Goal: Task Accomplishment & Management: Manage account settings

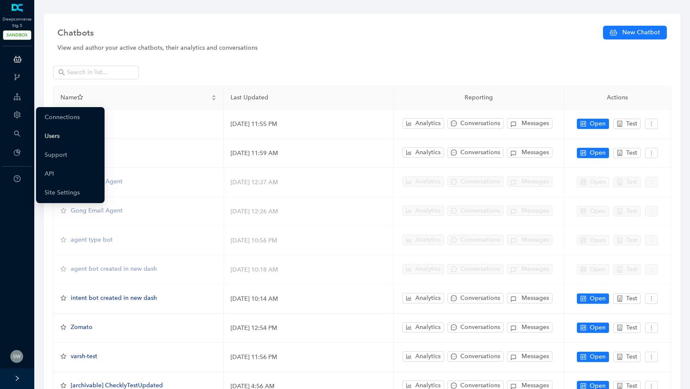
click at [54, 135] on link "Users" at bounding box center [52, 136] width 15 height 17
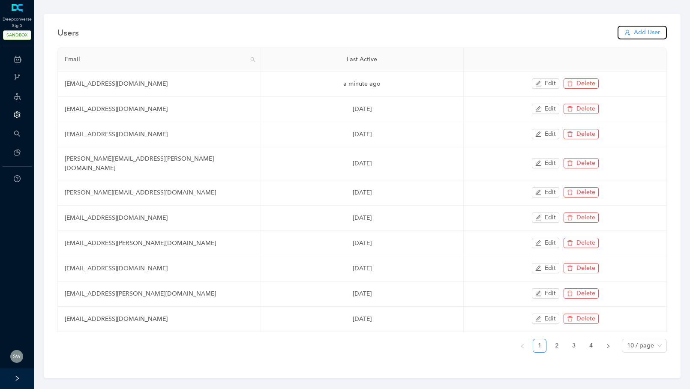
click at [643, 30] on span "Add User" at bounding box center [647, 32] width 26 height 9
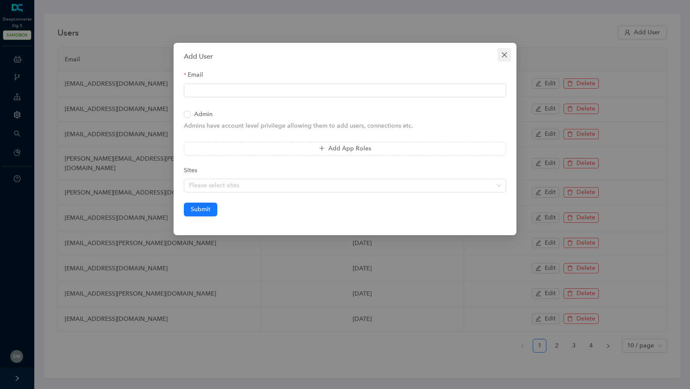
click at [506, 50] on button "Close" at bounding box center [505, 55] width 14 height 14
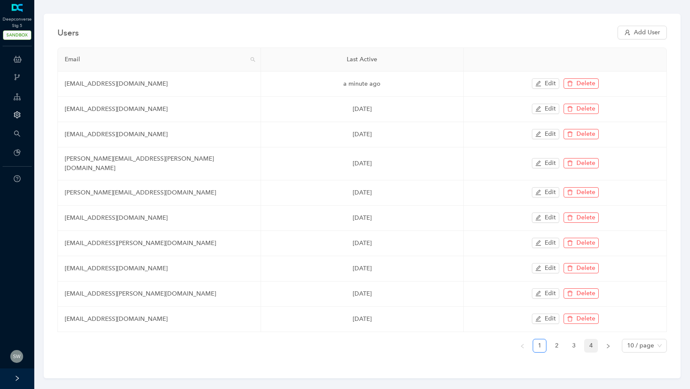
click at [587, 340] on link "4" at bounding box center [591, 346] width 13 height 13
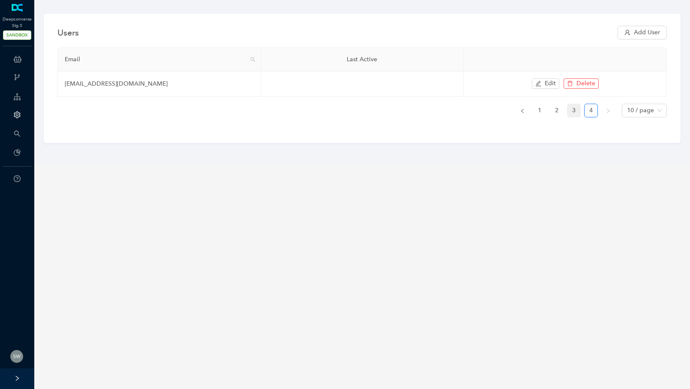
click at [574, 110] on link "3" at bounding box center [574, 110] width 13 height 13
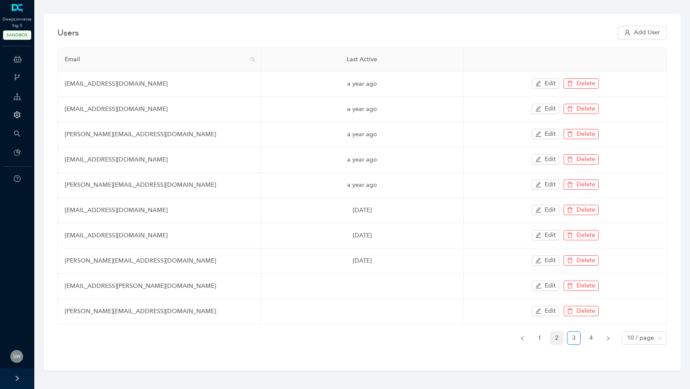
click at [555, 336] on link "2" at bounding box center [556, 338] width 13 height 13
click at [538, 334] on link "1" at bounding box center [539, 338] width 13 height 13
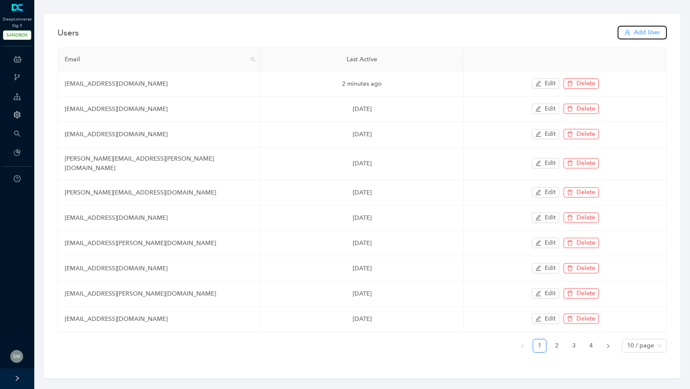
click at [645, 35] on span "Add User" at bounding box center [647, 32] width 26 height 9
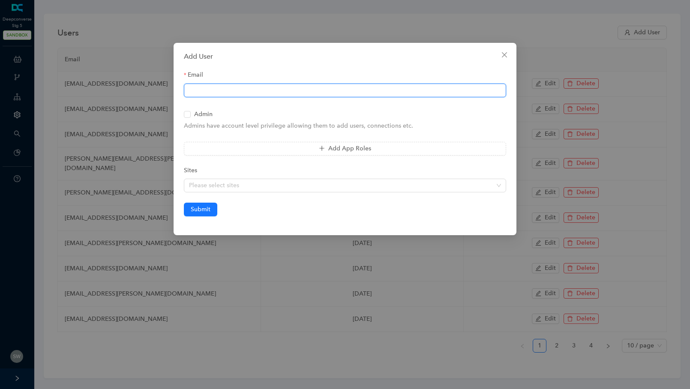
click at [250, 96] on input "Email" at bounding box center [345, 91] width 322 height 14
type input "atish.garg@workato.com"
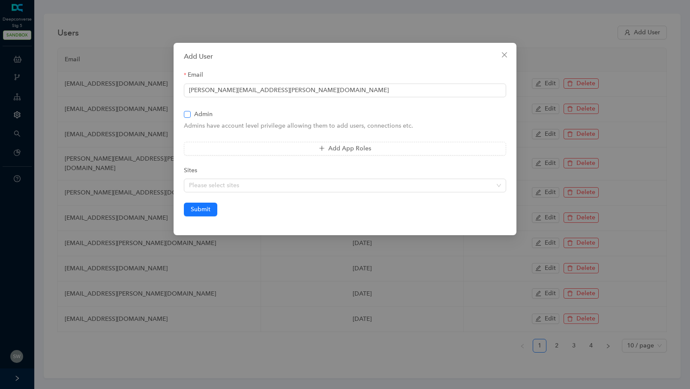
click at [186, 117] on label "Admin" at bounding box center [200, 114] width 32 height 9
click at [186, 117] on input "Admin" at bounding box center [187, 114] width 6 height 6
checkbox input "true"
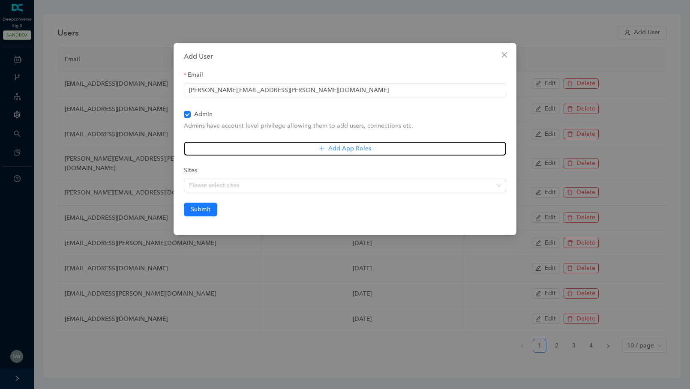
click at [214, 144] on button "Add App Roles" at bounding box center [345, 149] width 322 height 14
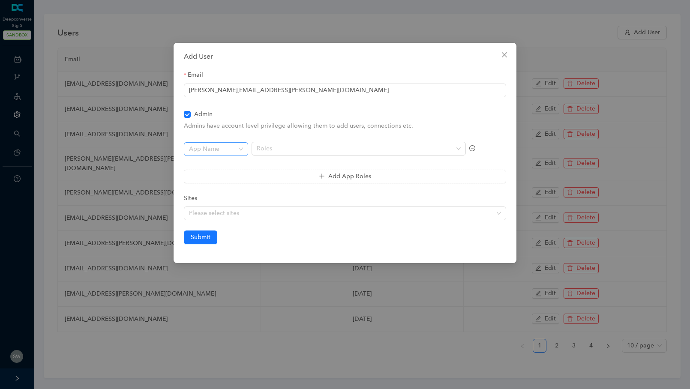
click at [216, 149] on input "search" at bounding box center [213, 149] width 49 height 13
click at [210, 164] on div "Chat Bots" at bounding box center [216, 165] width 51 height 9
click at [274, 149] on div at bounding box center [354, 148] width 202 height 7
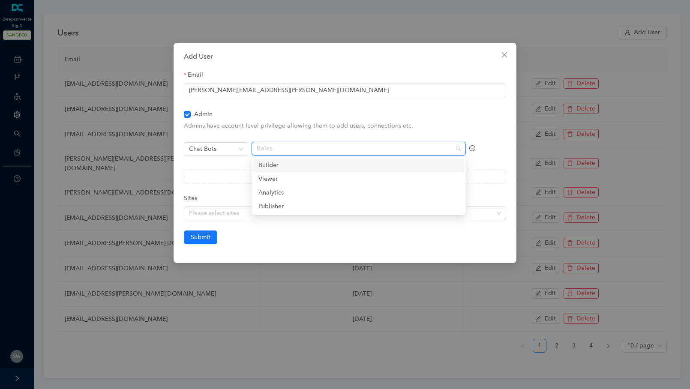
click at [272, 168] on div "Builder" at bounding box center [359, 165] width 201 height 9
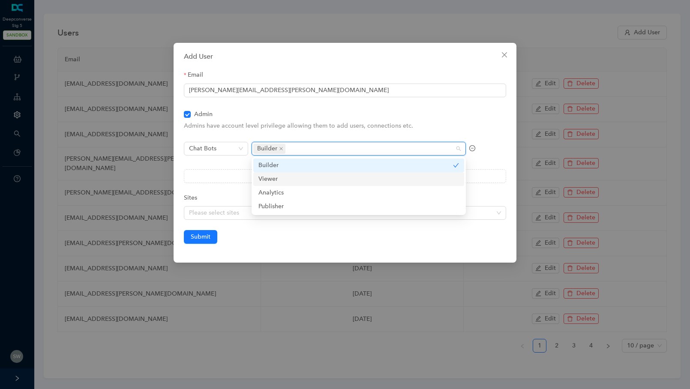
click at [271, 175] on div "Viewer" at bounding box center [359, 178] width 201 height 9
click at [215, 163] on div "Chat Bots" at bounding box center [216, 154] width 64 height 24
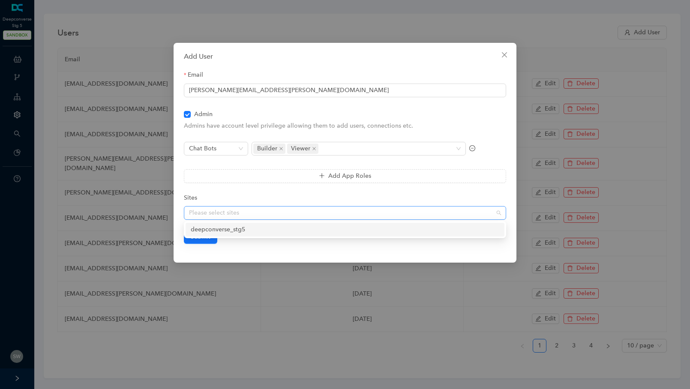
click at [221, 208] on div "Please select sites" at bounding box center [345, 213] width 322 height 14
click at [212, 226] on div "deepconverse_stg5" at bounding box center [345, 229] width 309 height 9
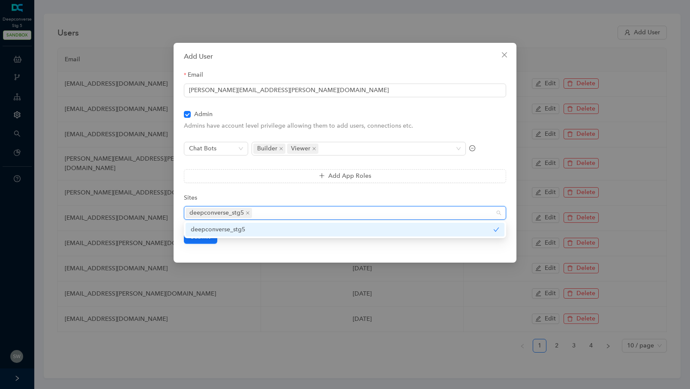
click at [251, 238] on div "00D1I000002L6WHUA0 deepconverse_stg5" at bounding box center [345, 229] width 322 height 17
click at [221, 232] on div "deepconverse_stg5" at bounding box center [342, 229] width 303 height 9
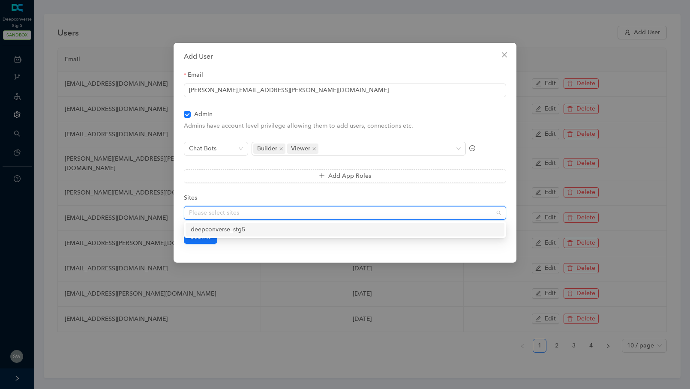
click at [229, 232] on div "deepconverse_stg5" at bounding box center [345, 229] width 309 height 9
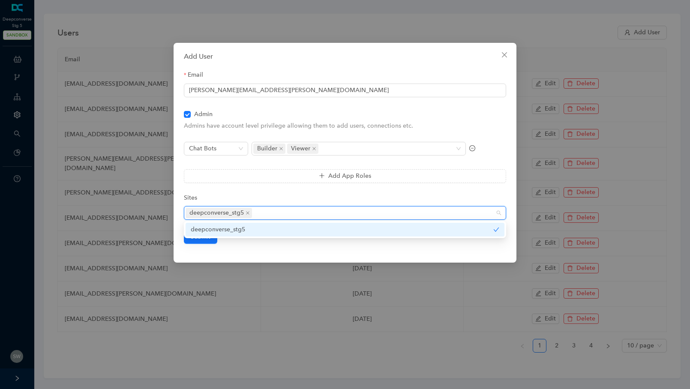
click at [240, 247] on div "Add User Email atish.garg@workato.com Admin Admins have account level privilege…" at bounding box center [345, 153] width 343 height 220
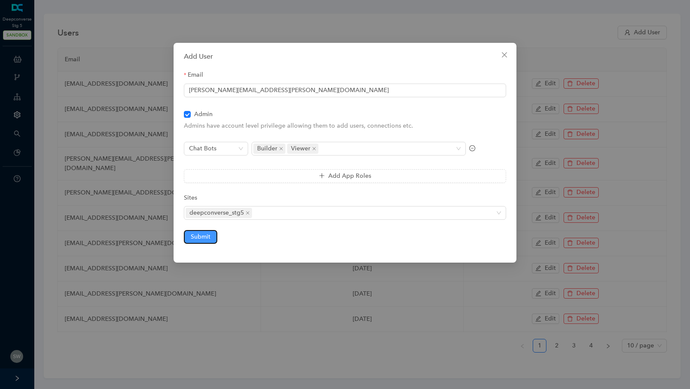
click at [207, 237] on span "Submit" at bounding box center [201, 236] width 20 height 9
click at [507, 63] on div "Add User Email atish.garg@workato.com Admin Admins have account level privilege…" at bounding box center [345, 153] width 343 height 220
click at [504, 56] on icon "close" at bounding box center [504, 54] width 7 height 7
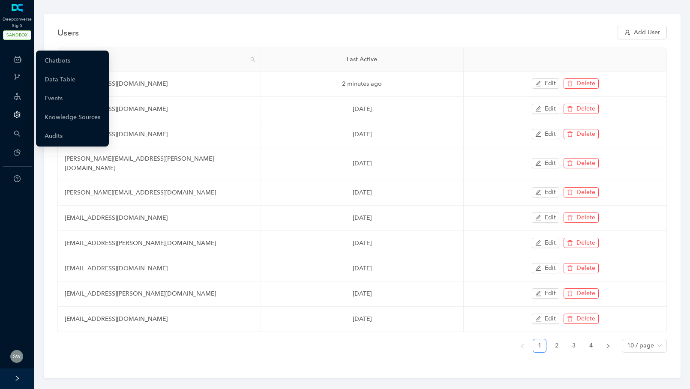
click at [20, 57] on icon at bounding box center [18, 59] width 8 height 17
click at [17, 60] on icon at bounding box center [18, 59] width 8 height 17
click at [51, 62] on link "Chatbots" at bounding box center [58, 60] width 26 height 17
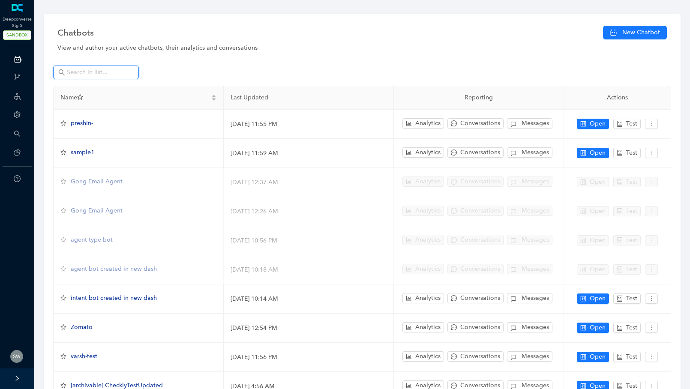
click at [81, 73] on input "text" at bounding box center [97, 72] width 60 height 9
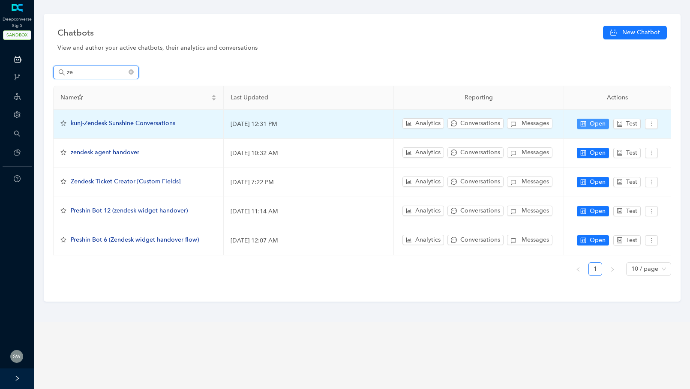
type input "ze"
click at [600, 123] on span "Open" at bounding box center [598, 123] width 16 height 9
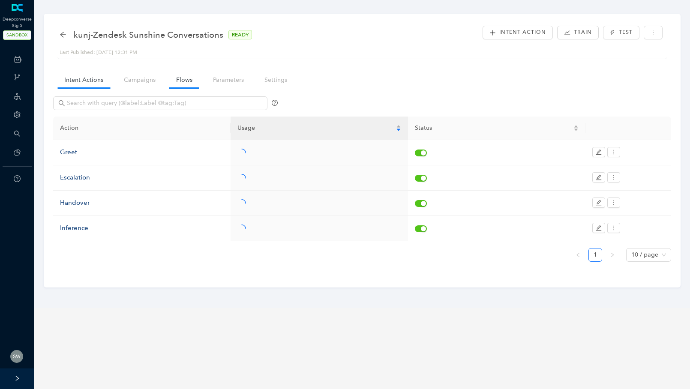
click at [184, 77] on link "Flows" at bounding box center [184, 80] width 30 height 16
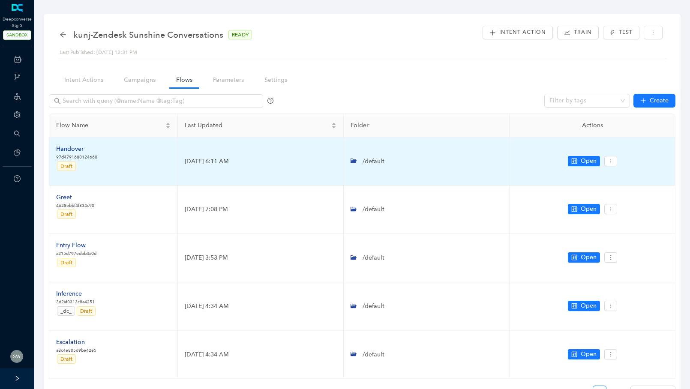
click at [73, 151] on div "Handover" at bounding box center [76, 148] width 41 height 9
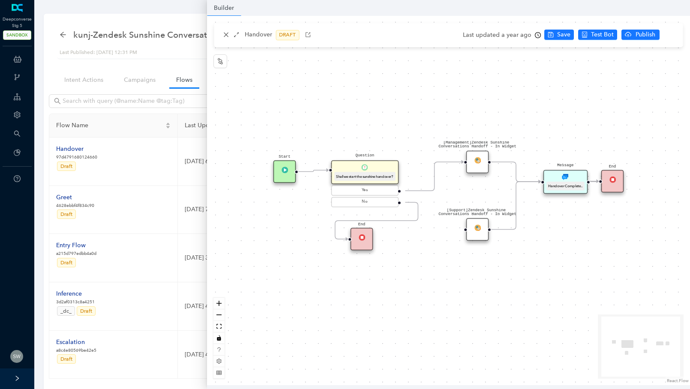
click at [478, 169] on div "[Management]Zendesk Sunshine Conversations Handoff - In Widget" at bounding box center [477, 162] width 23 height 23
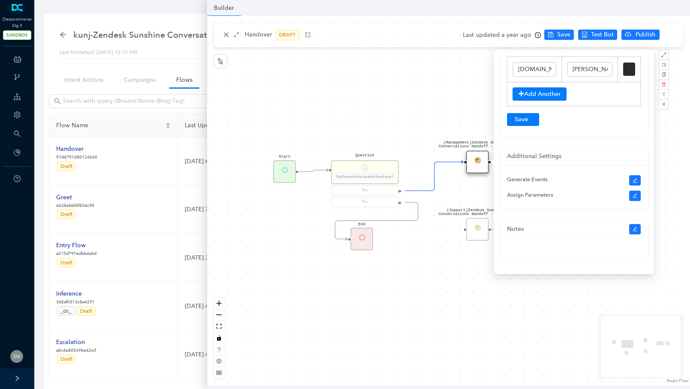
scroll to position [103, 0]
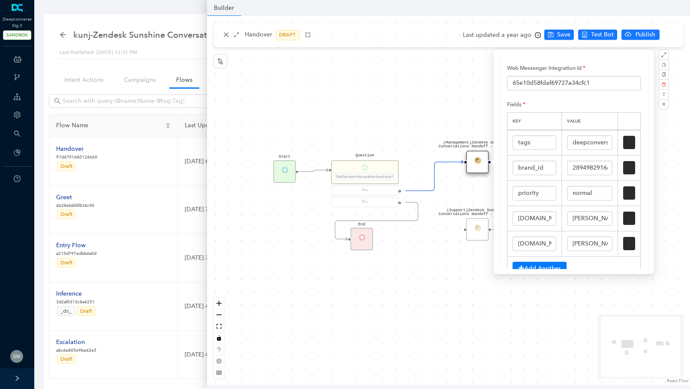
click at [411, 108] on div "[Management]Zendesk Sunshine Conversations Handoff - In Widget Start End [Suppo…" at bounding box center [448, 201] width 483 height 370
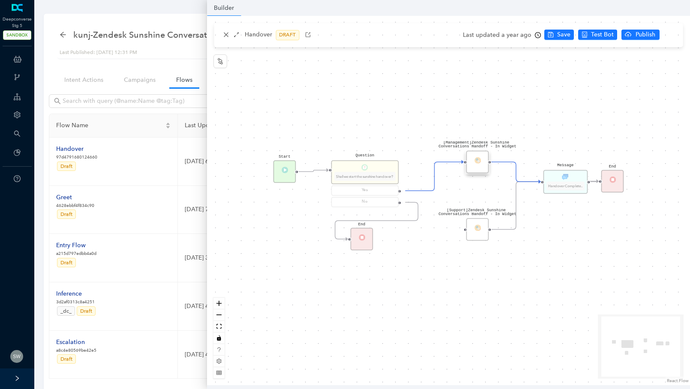
scroll to position [0, 0]
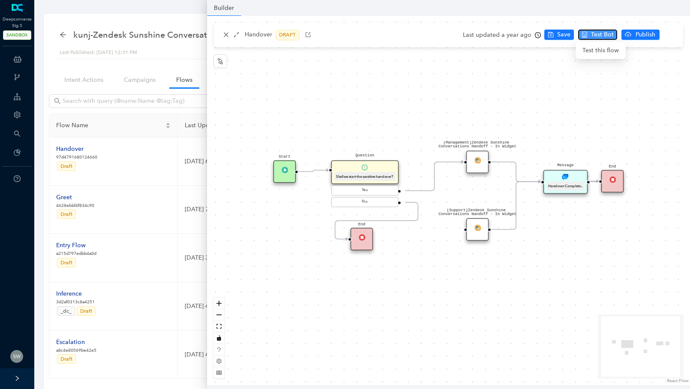
click at [593, 33] on span "Test Bot" at bounding box center [602, 34] width 23 height 9
click at [226, 35] on icon "close" at bounding box center [226, 35] width 6 height 6
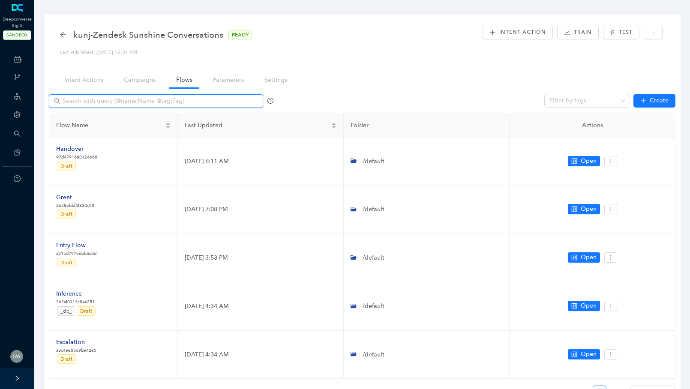
click at [75, 103] on input "text" at bounding box center [157, 100] width 189 height 9
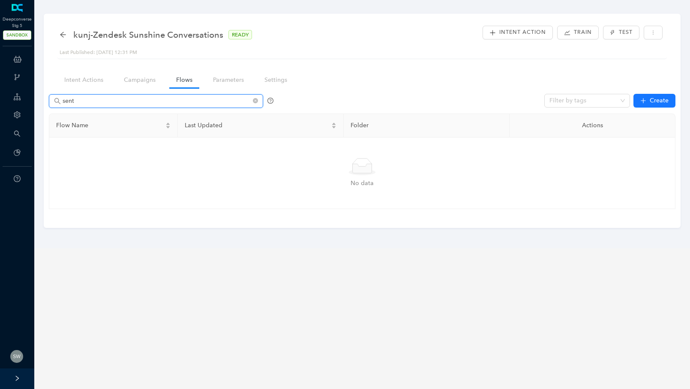
type input "sent"
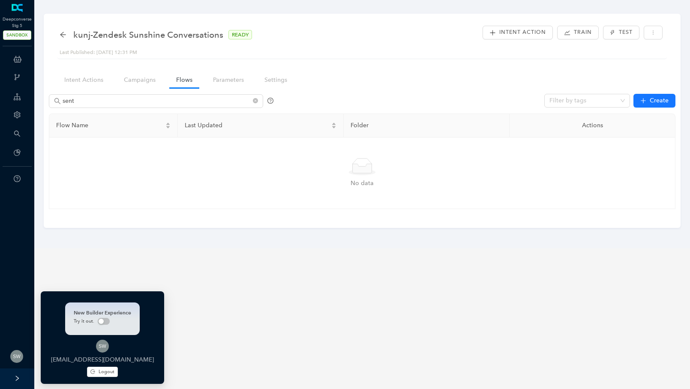
click at [15, 356] on img at bounding box center [16, 356] width 13 height 13
click at [99, 373] on span "Logout" at bounding box center [107, 371] width 16 height 7
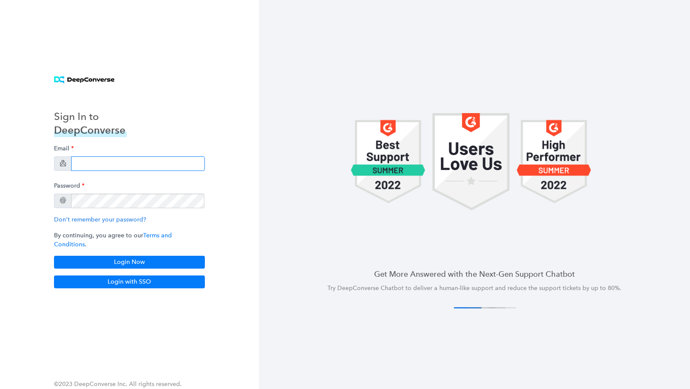
click at [89, 166] on input "email" at bounding box center [138, 163] width 134 height 15
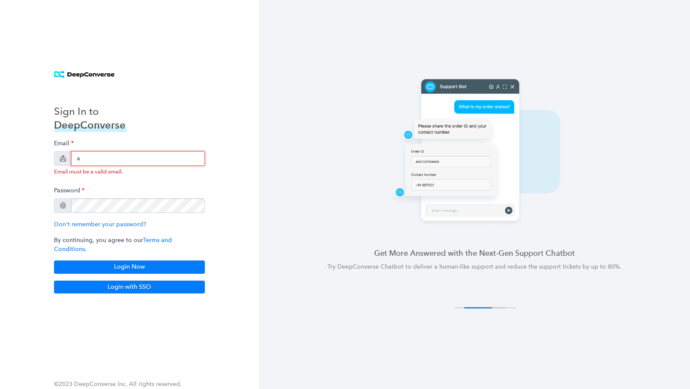
type input "anish+arlo@deepconverse.com"
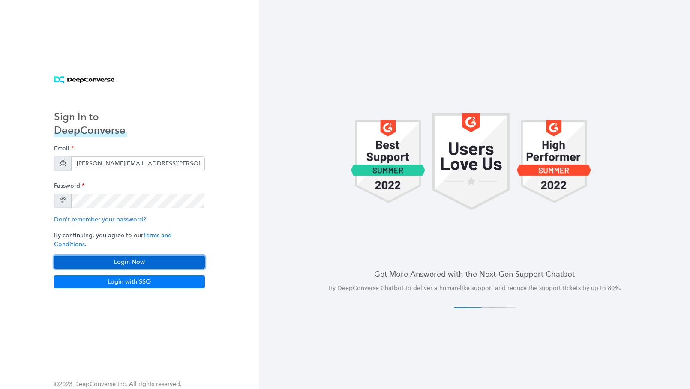
click at [88, 256] on button "Login Now" at bounding box center [129, 262] width 151 height 13
